Goal: Navigation & Orientation: Find specific page/section

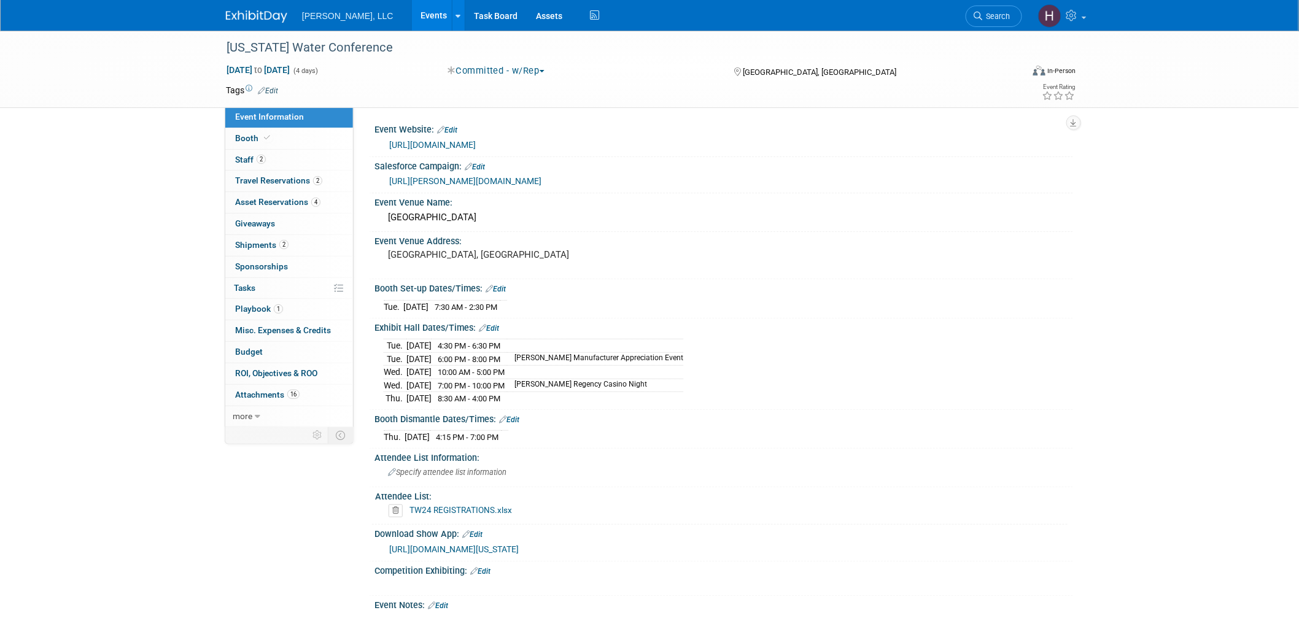
click at [412, 17] on link "Events" at bounding box center [434, 15] width 45 height 31
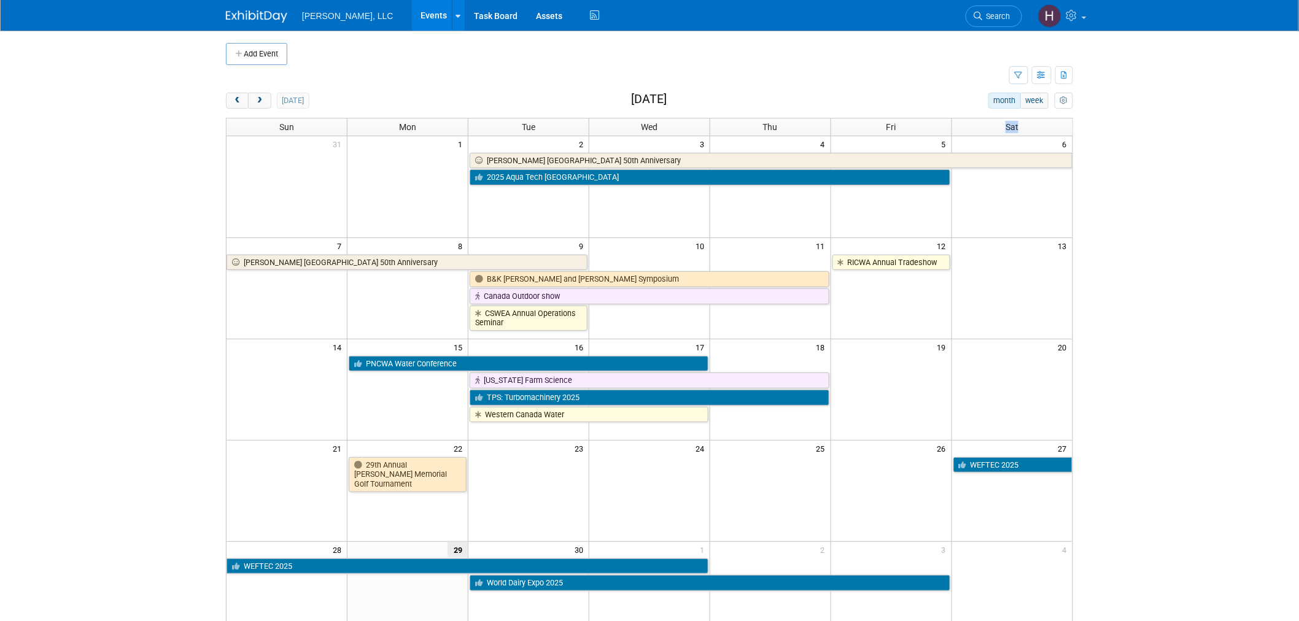
drag, startPoint x: 1020, startPoint y: 122, endPoint x: 1002, endPoint y: 128, distance: 18.3
click at [1002, 128] on th "Sat" at bounding box center [1012, 126] width 121 height 17
drag, startPoint x: 915, startPoint y: 127, endPoint x: 888, endPoint y: 128, distance: 27.0
click at [888, 128] on th "Fri" at bounding box center [891, 126] width 121 height 17
drag, startPoint x: 781, startPoint y: 129, endPoint x: 762, endPoint y: 130, distance: 18.5
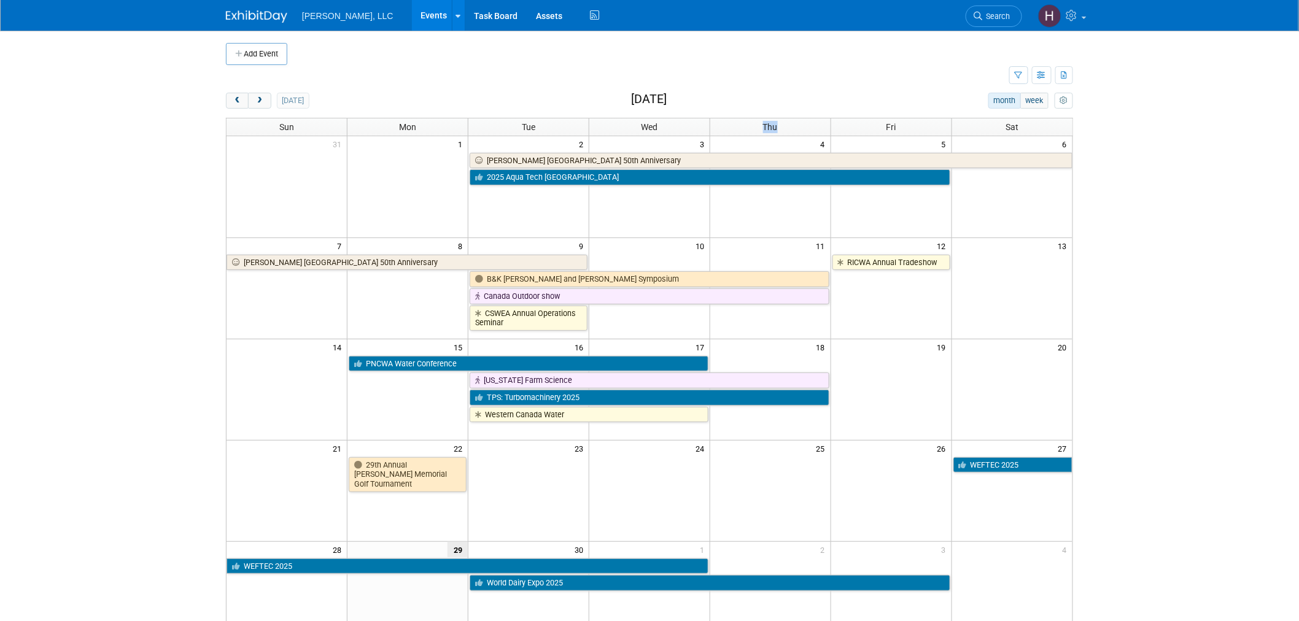
click at [762, 130] on th "Thu" at bounding box center [770, 126] width 121 height 17
drag, startPoint x: 657, startPoint y: 126, endPoint x: 640, endPoint y: 126, distance: 17.2
click at [640, 126] on th "Wed" at bounding box center [649, 126] width 121 height 17
drag, startPoint x: 546, startPoint y: 126, endPoint x: 522, endPoint y: 131, distance: 24.4
click at [522, 131] on th "Tue" at bounding box center [528, 126] width 121 height 17
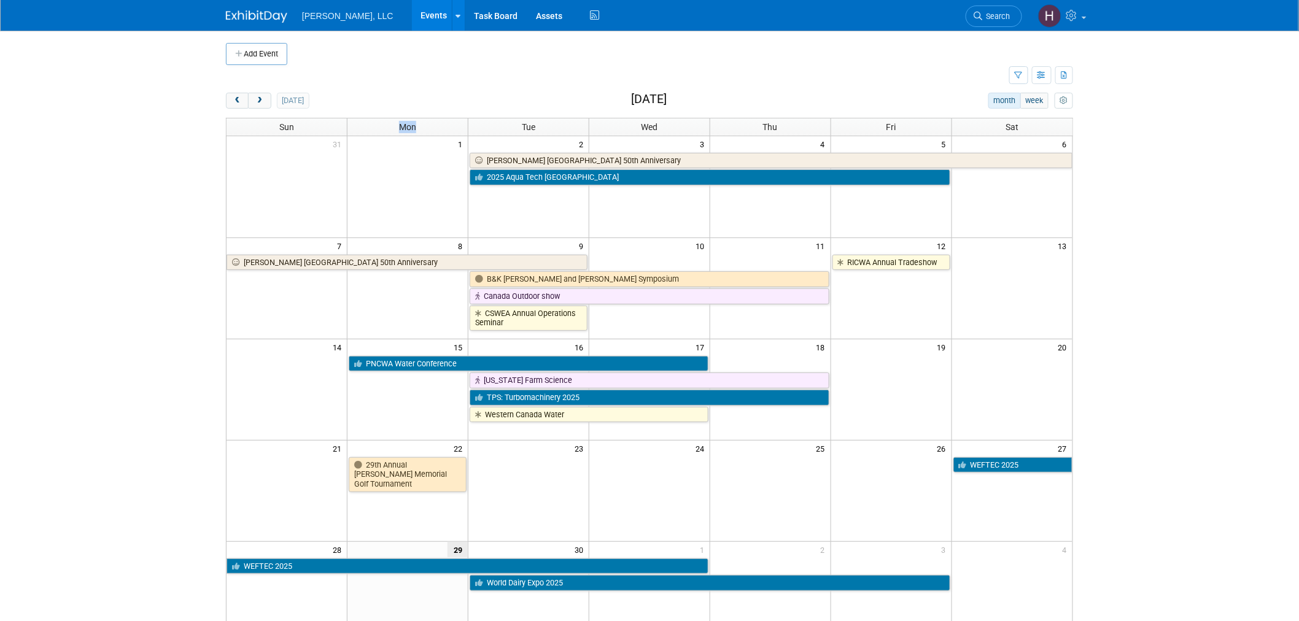
drag, startPoint x: 424, startPoint y: 130, endPoint x: 398, endPoint y: 132, distance: 26.5
click at [398, 132] on th "Mon" at bounding box center [407, 126] width 121 height 17
drag, startPoint x: 296, startPoint y: 123, endPoint x: 266, endPoint y: 128, distance: 30.4
click at [266, 128] on th "Sun" at bounding box center [287, 126] width 121 height 17
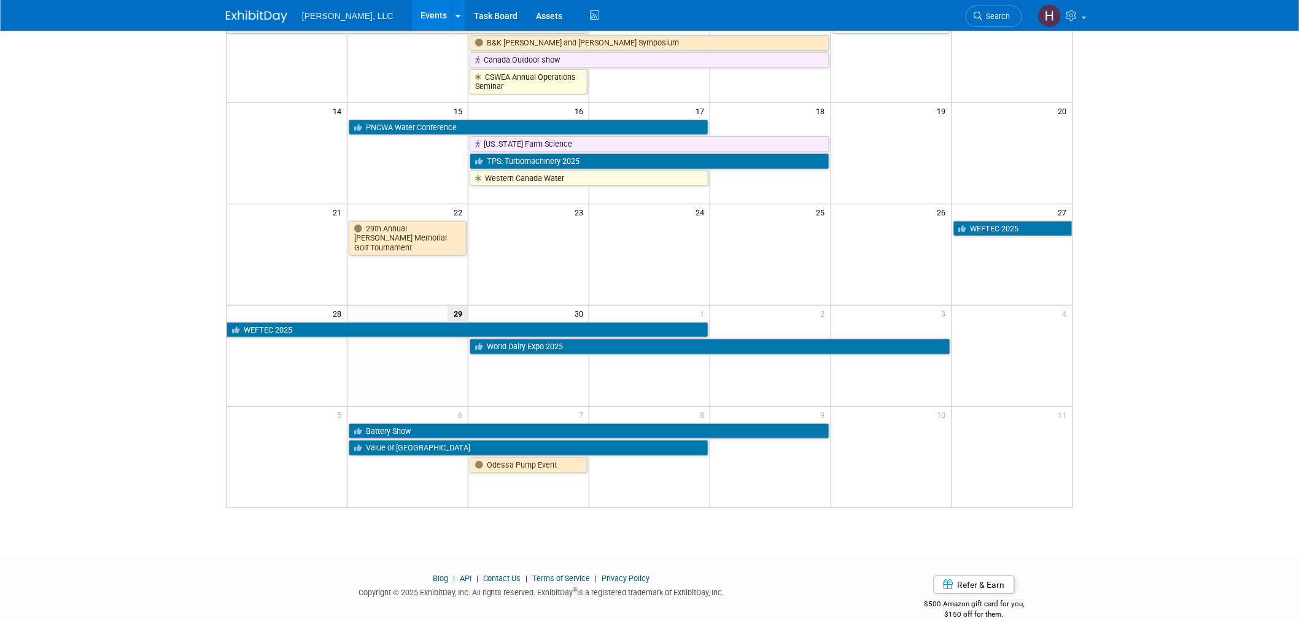
scroll to position [256, 0]
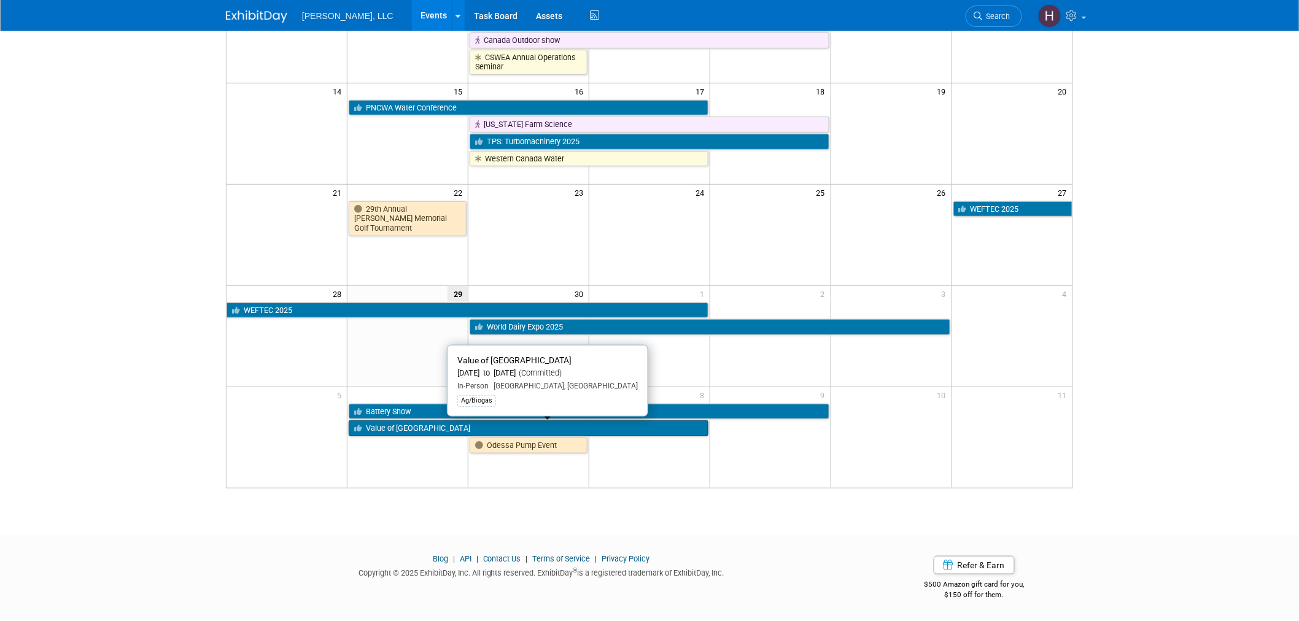
click at [419, 427] on link "Value of [GEOGRAPHIC_DATA]" at bounding box center [529, 429] width 360 height 16
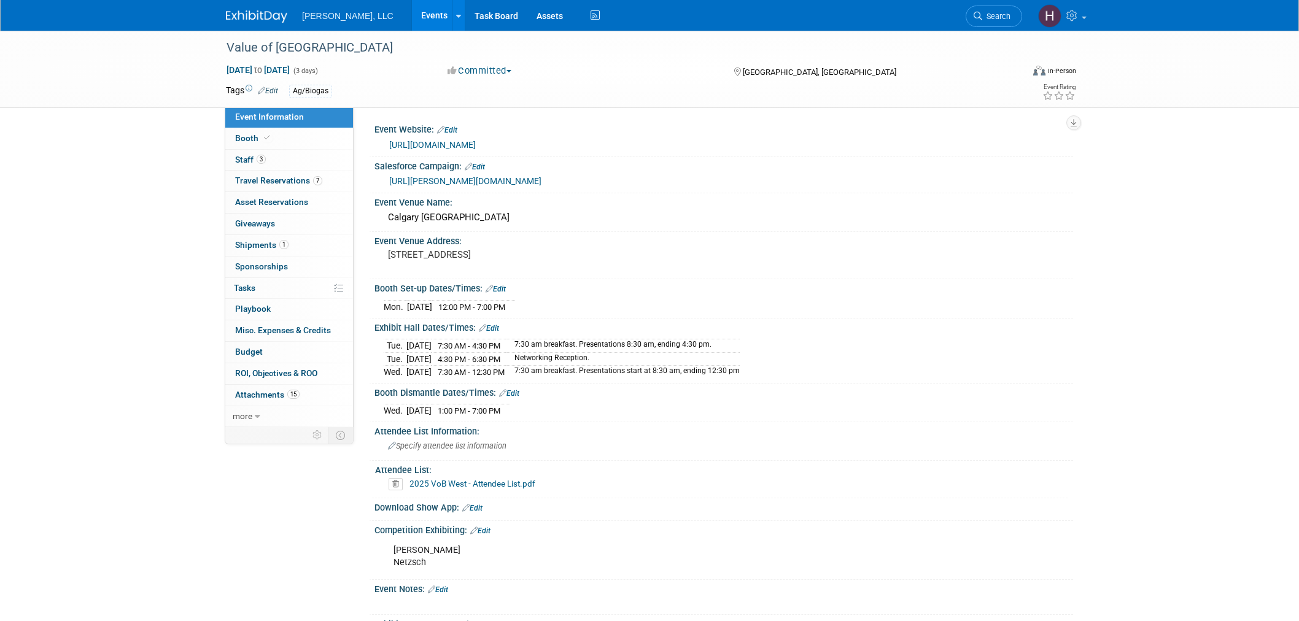
select select "Ag/Biogas"
click at [274, 167] on link "3 Staff 3" at bounding box center [289, 160] width 128 height 21
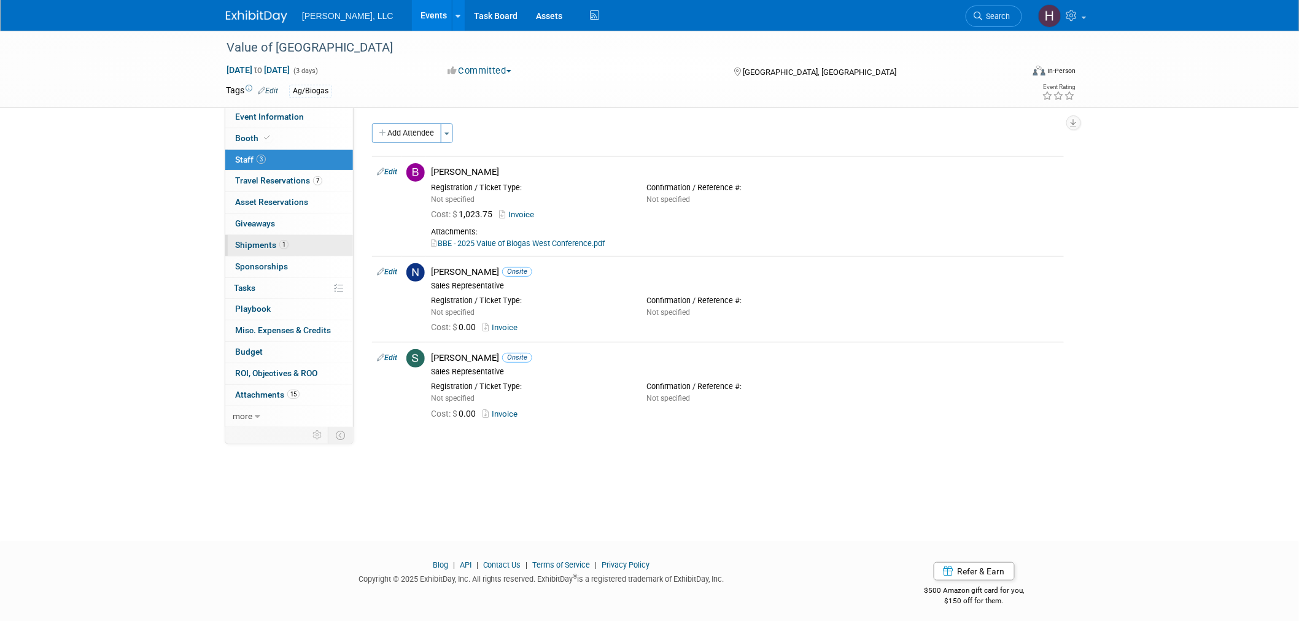
click at [303, 247] on link "1 Shipments 1" at bounding box center [289, 245] width 128 height 21
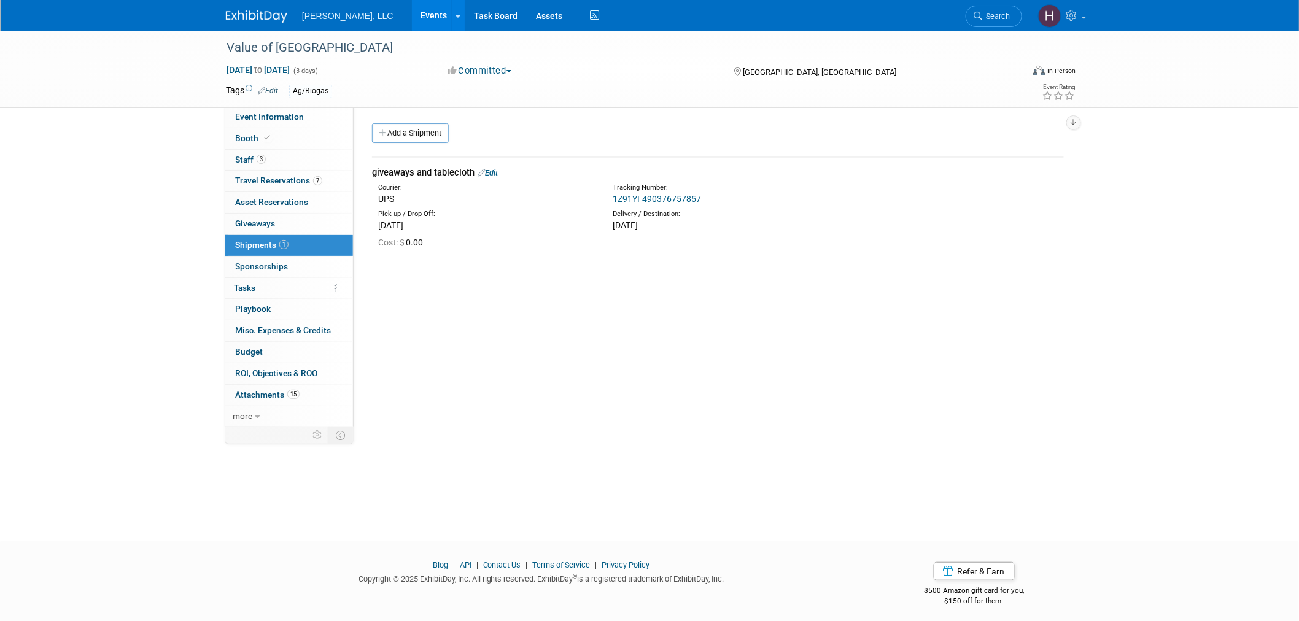
click at [692, 199] on link "1Z91YF490376757857" at bounding box center [657, 199] width 88 height 10
click at [412, 17] on link "Events" at bounding box center [434, 15] width 45 height 31
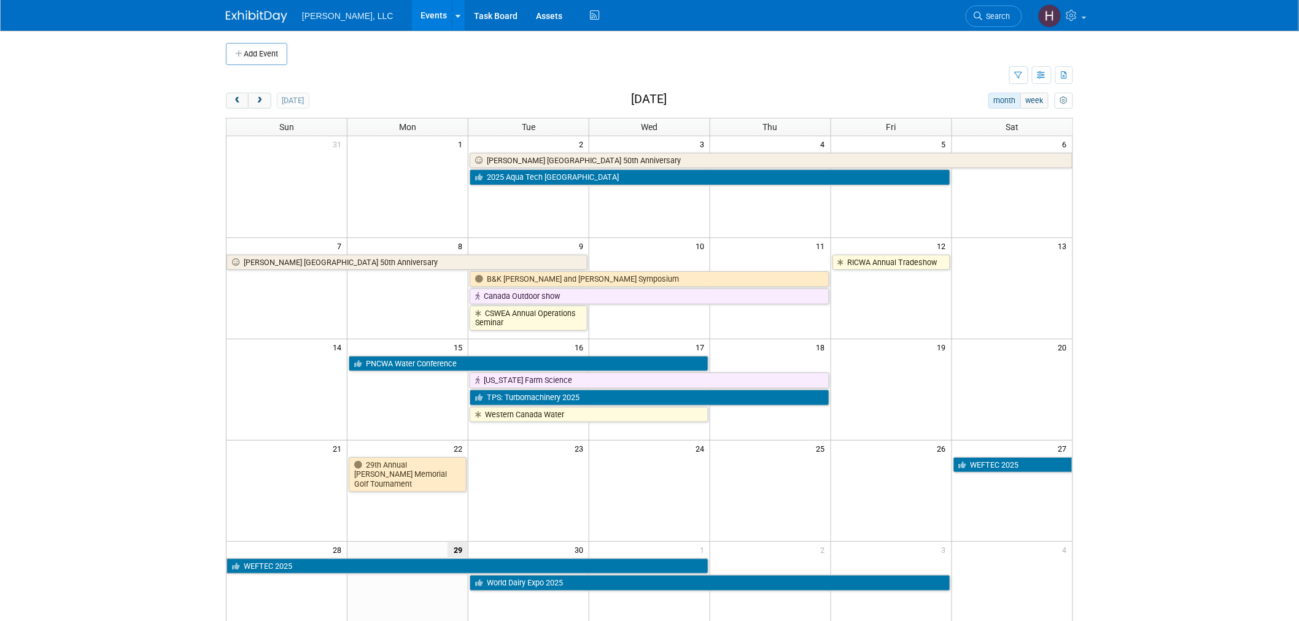
drag, startPoint x: 262, startPoint y: 101, endPoint x: 454, endPoint y: 191, distance: 212.0
click at [454, 191] on div "today month week September 2025 Sun Mon Tue Wed Thu Fri Sat 31 1 2 3 4 5 6 Boer…" at bounding box center [649, 419] width 847 height 652
click at [257, 96] on button "next" at bounding box center [259, 101] width 23 height 16
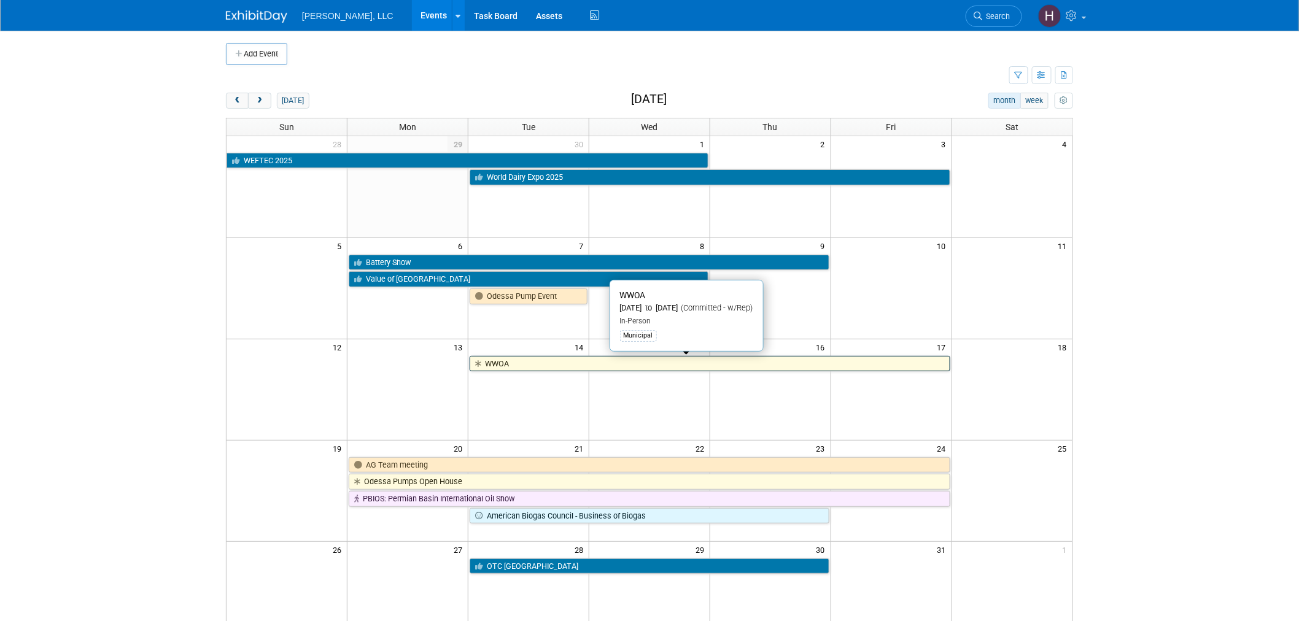
click at [583, 359] on link "WWOA" at bounding box center [710, 364] width 480 height 16
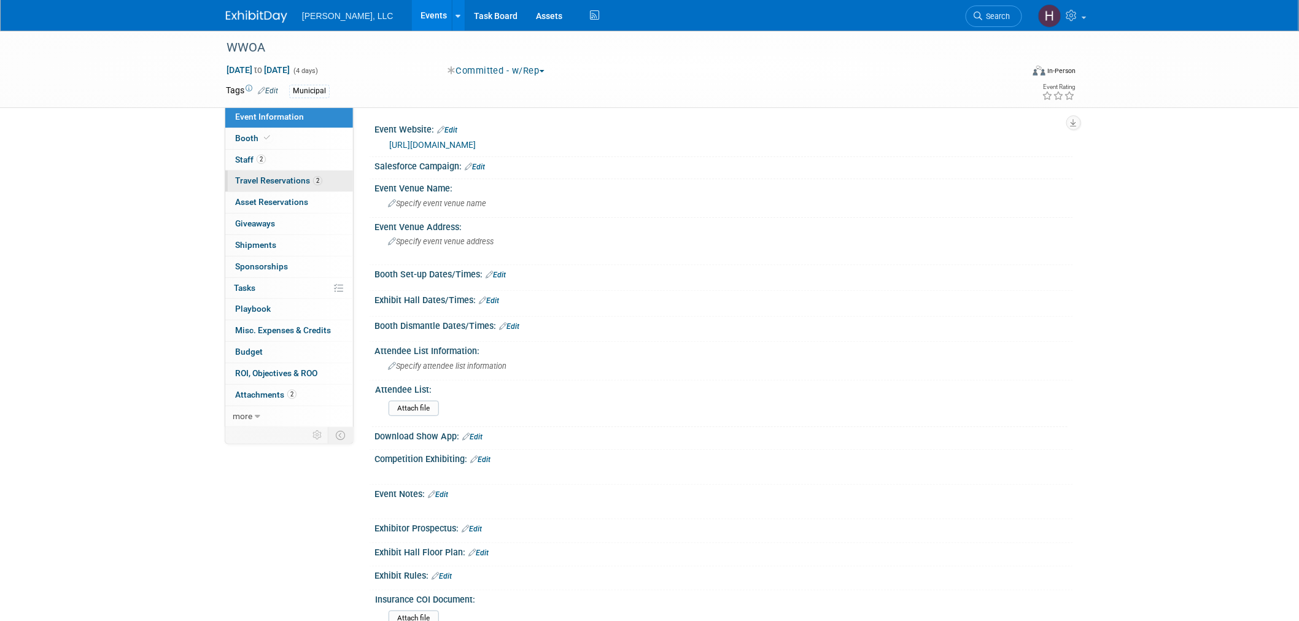
click at [268, 181] on span "Travel Reservations 2" at bounding box center [278, 181] width 87 height 10
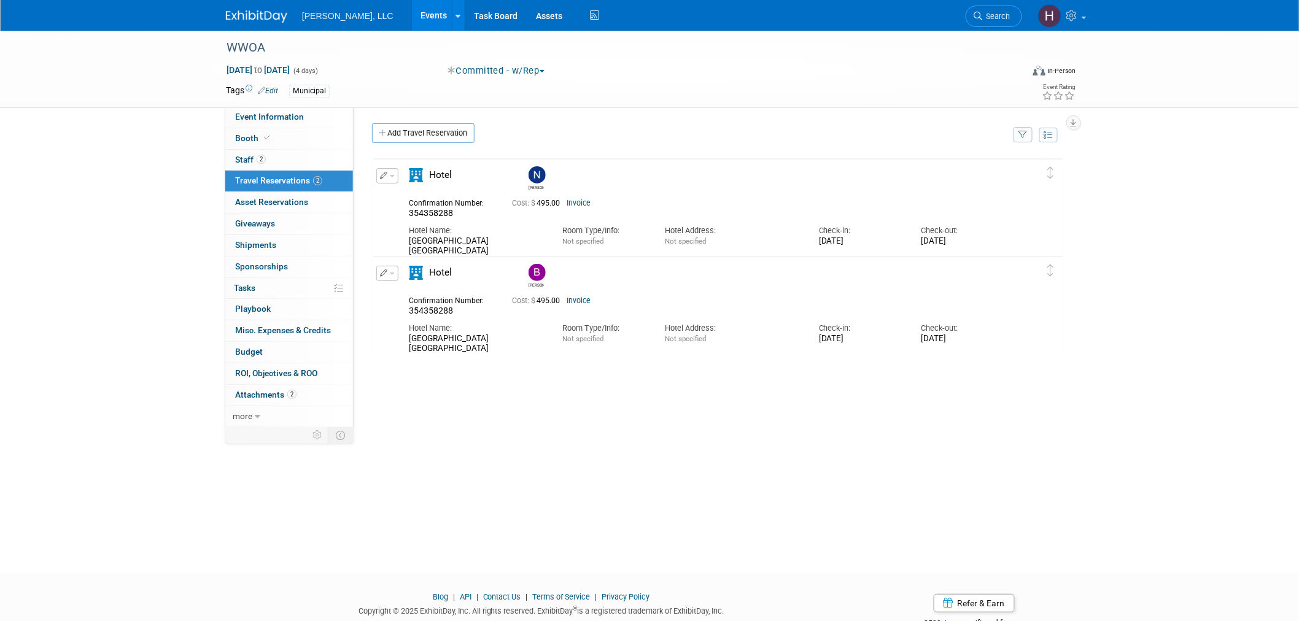
click at [412, 20] on link "Events" at bounding box center [434, 15] width 45 height 31
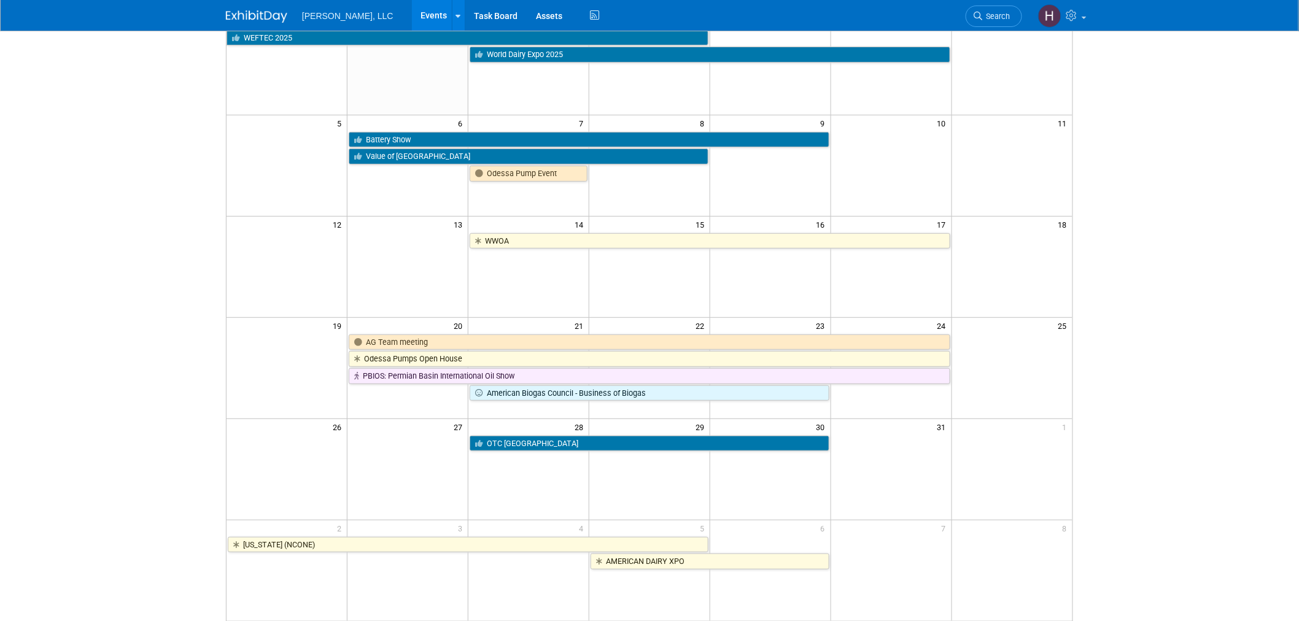
scroll to position [136, 0]
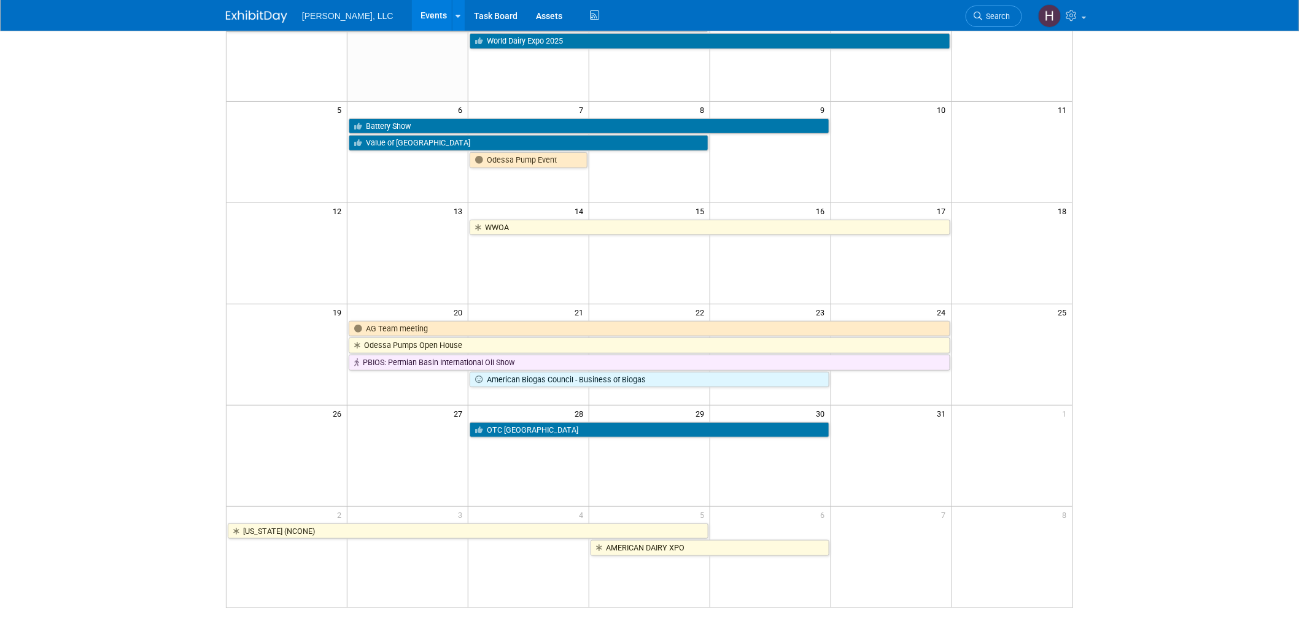
click at [749, 237] on td at bounding box center [770, 253] width 121 height 101
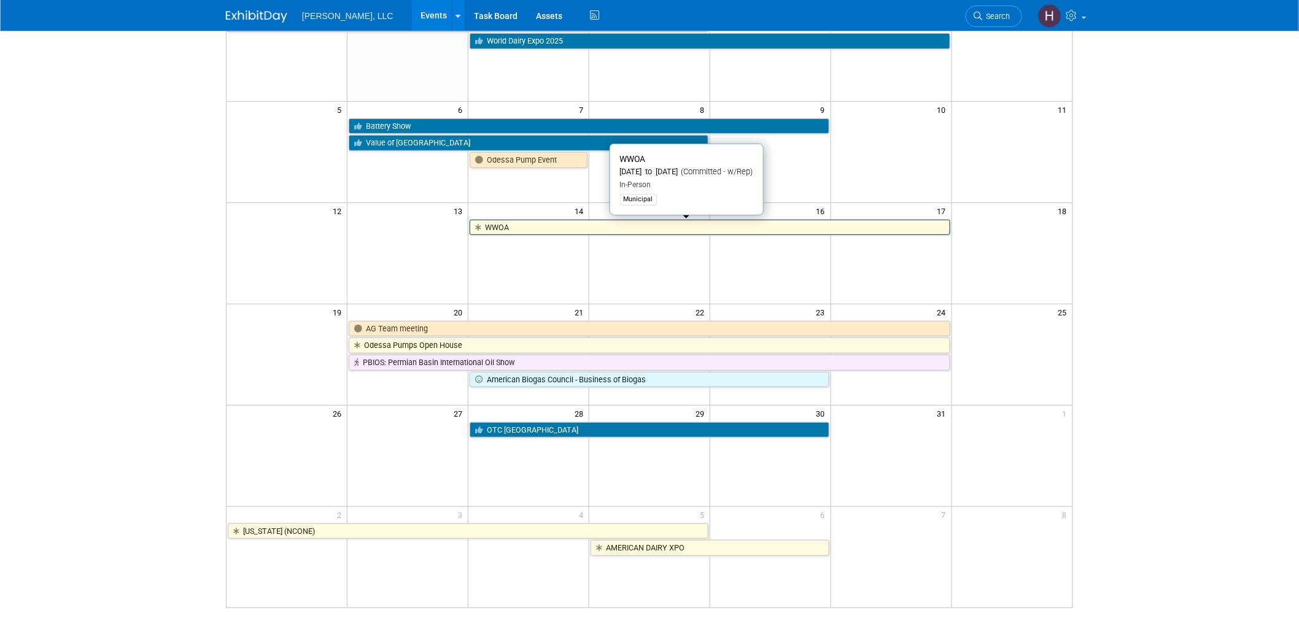
click at [752, 227] on link "WWOA" at bounding box center [710, 228] width 480 height 16
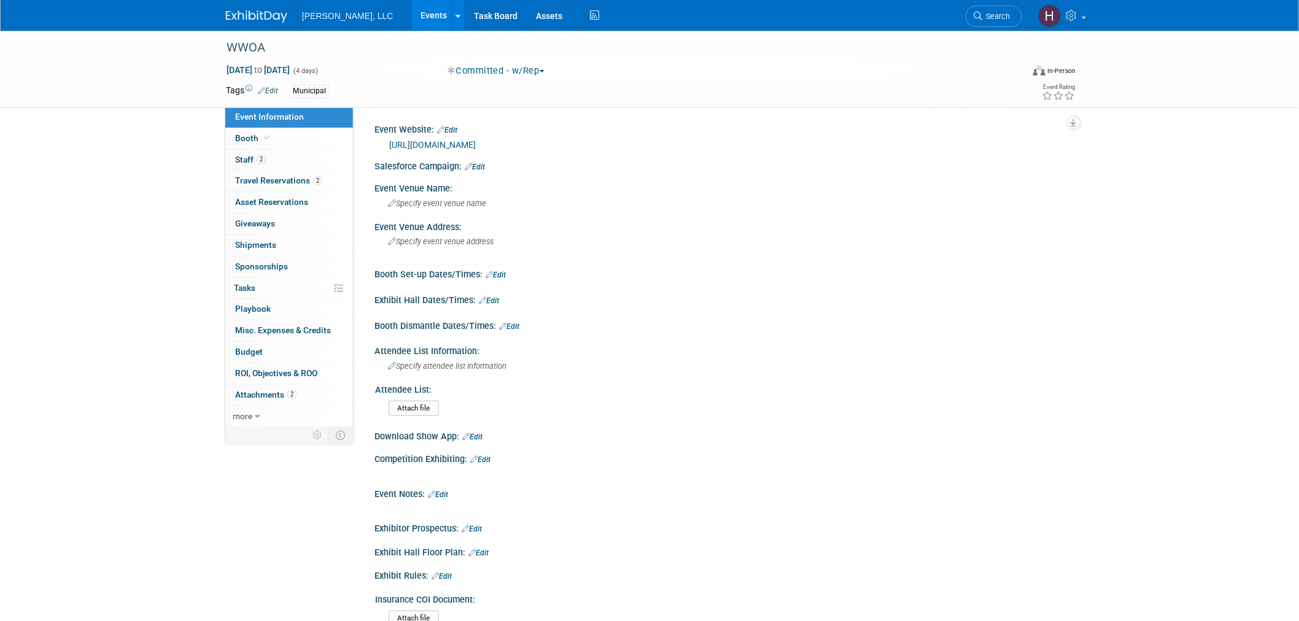
click at [412, 21] on link "Events" at bounding box center [434, 15] width 45 height 31
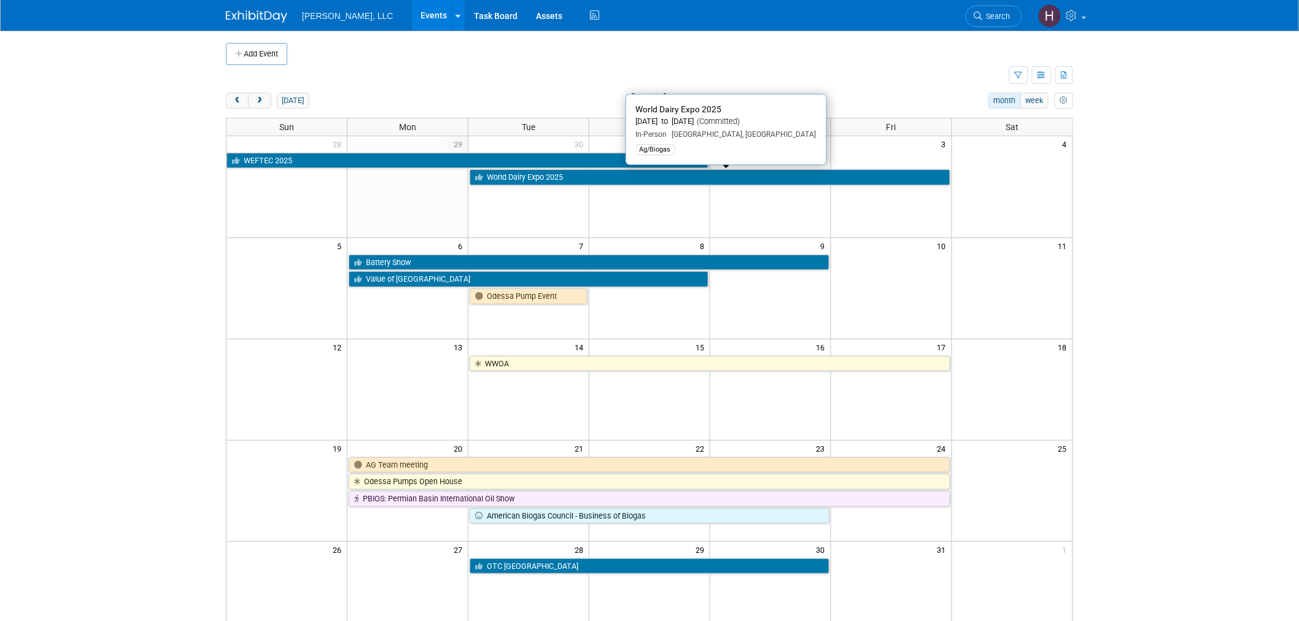
click at [511, 181] on link "World Dairy Expo 2025" at bounding box center [710, 177] width 480 height 16
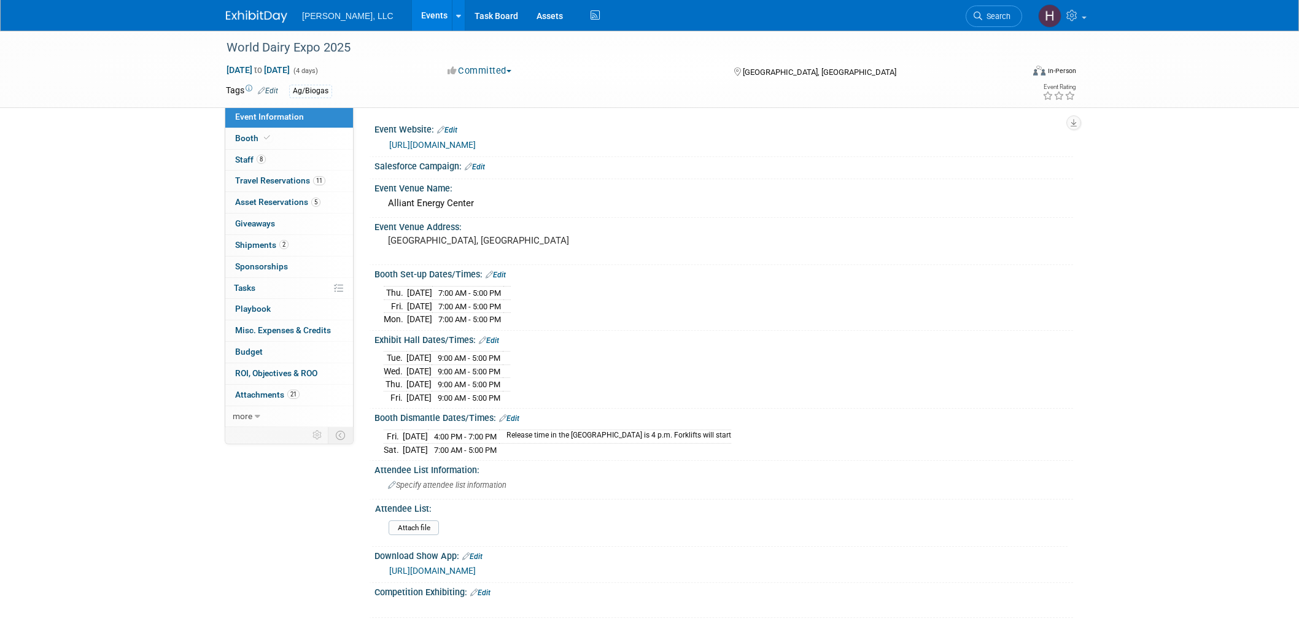
select select "Ag/Biogas"
click at [295, 182] on span "Travel Reservations 11" at bounding box center [280, 181] width 90 height 10
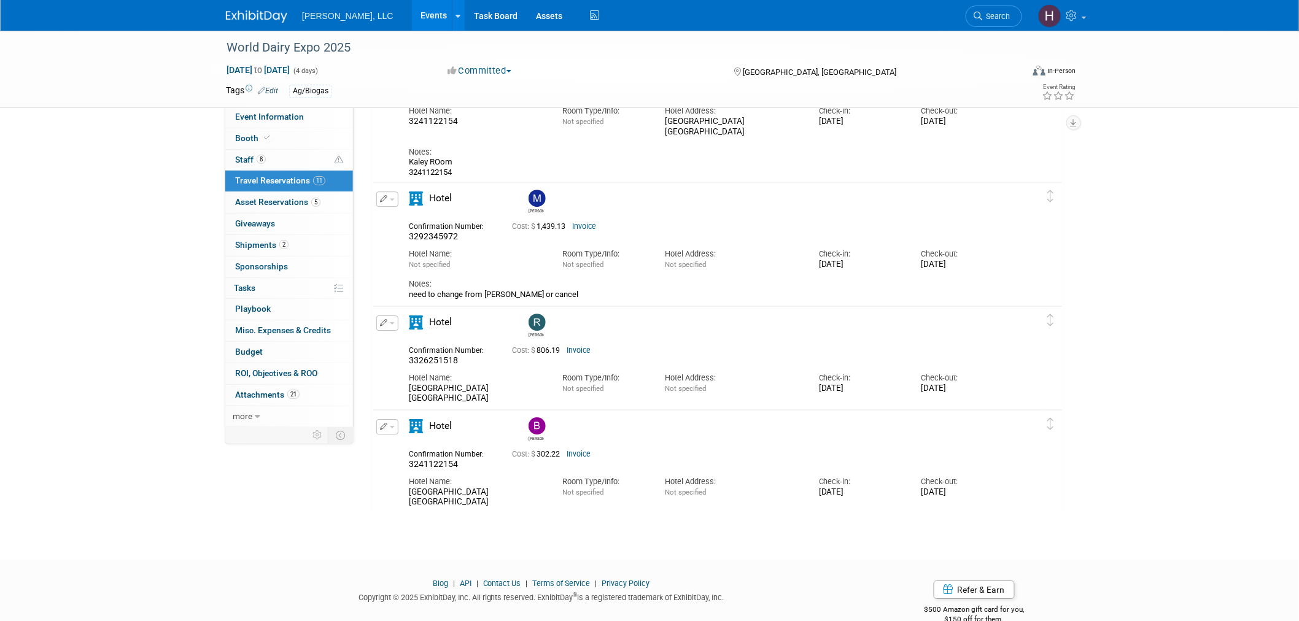
scroll to position [1346, 0]
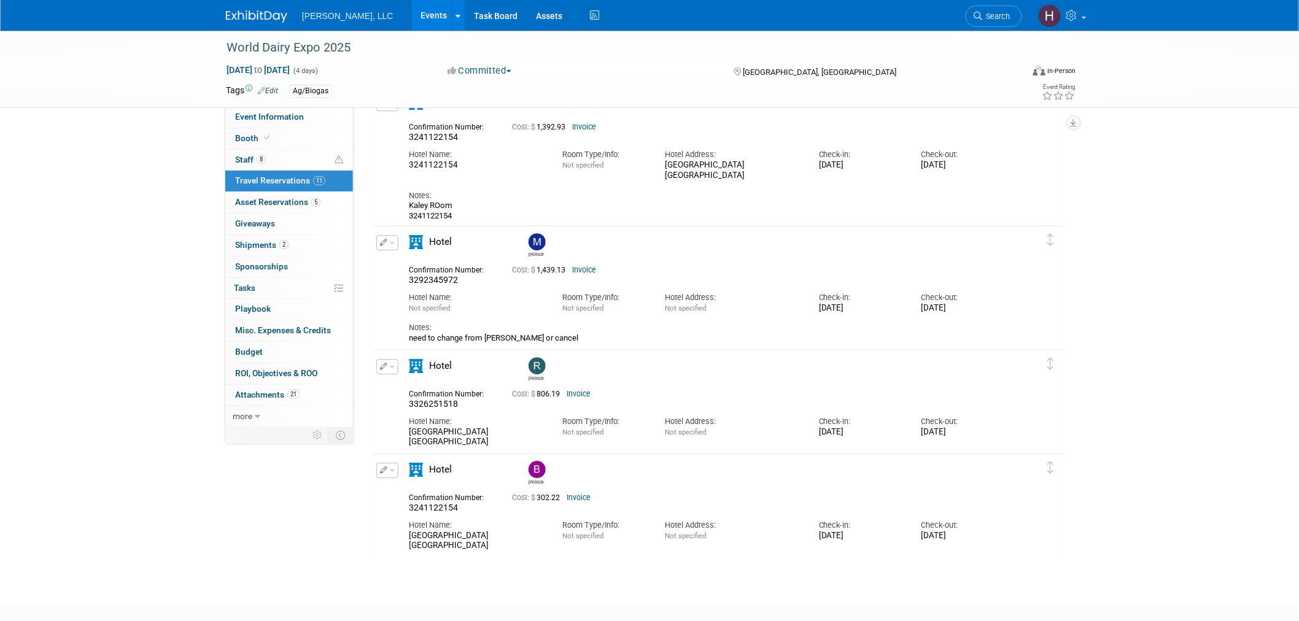
click at [590, 266] on link "Invoice" at bounding box center [584, 270] width 24 height 9
